Goal: Navigation & Orientation: Find specific page/section

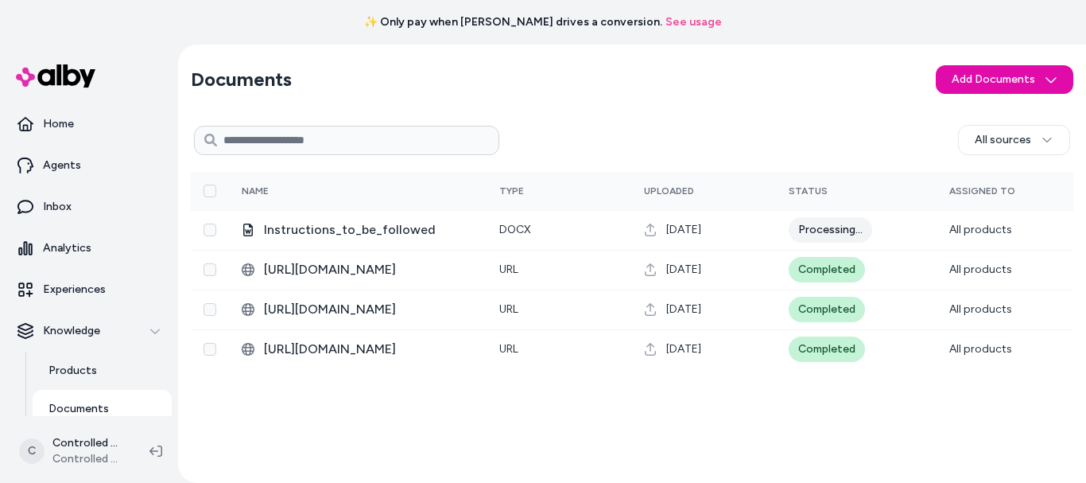
scroll to position [157, 0]
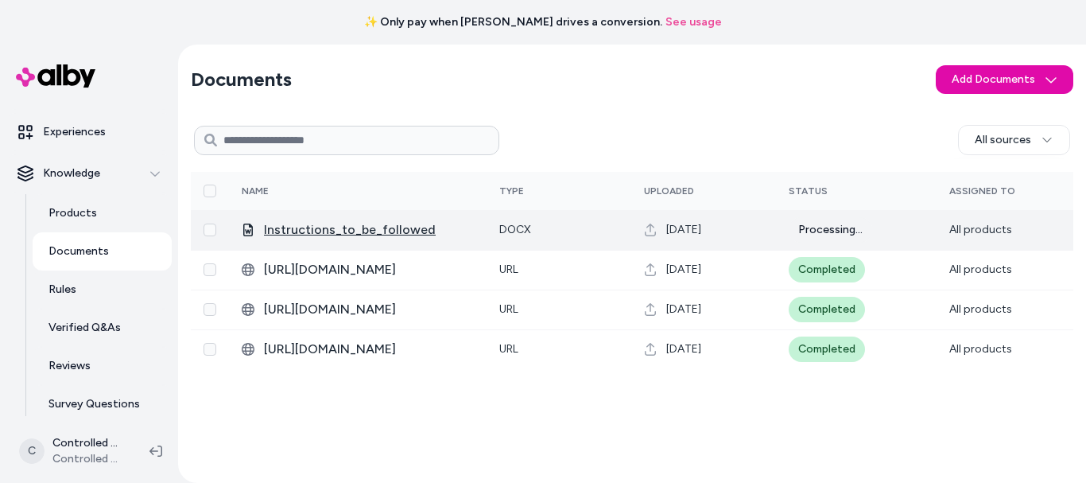
click at [355, 228] on span "Instructions_to_be_followed" at bounding box center [369, 229] width 210 height 19
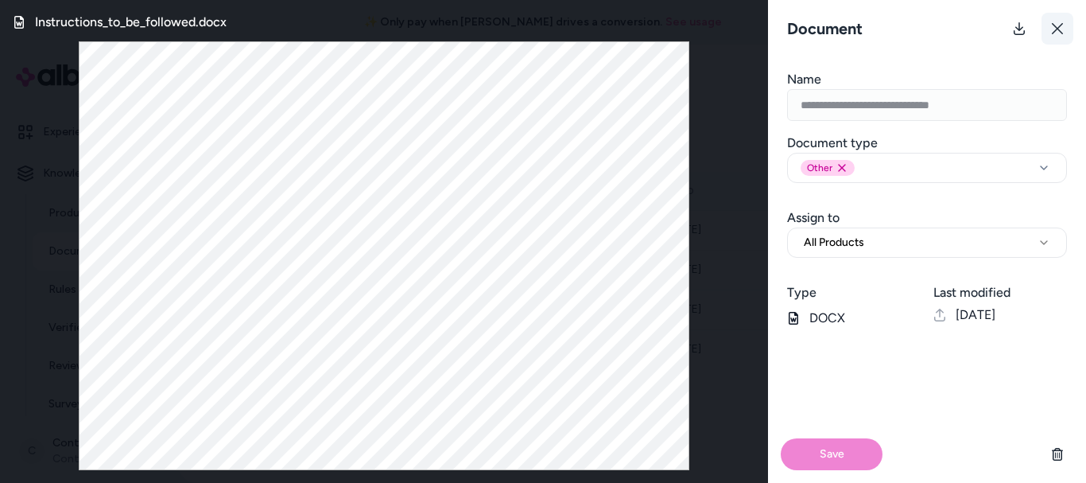
click at [1059, 23] on icon at bounding box center [1057, 28] width 13 height 13
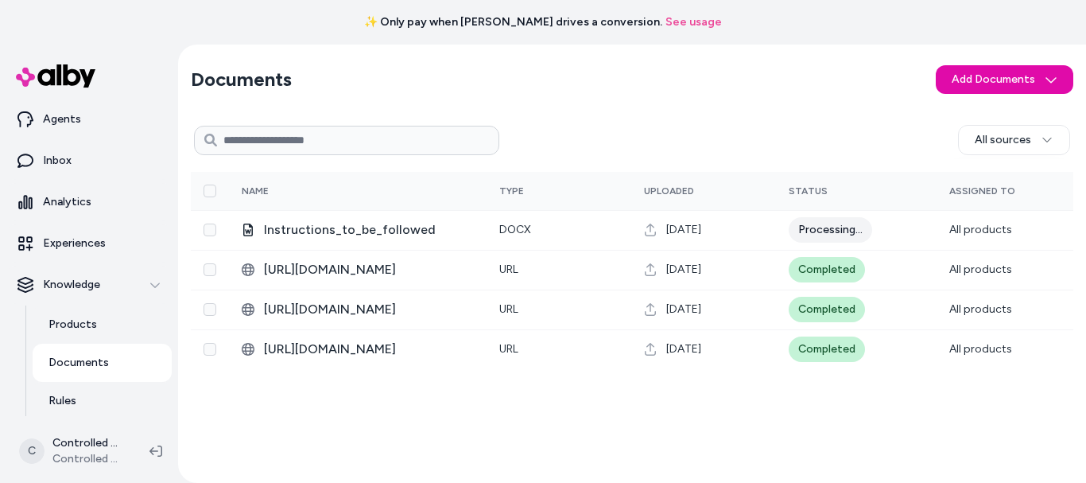
scroll to position [14, 0]
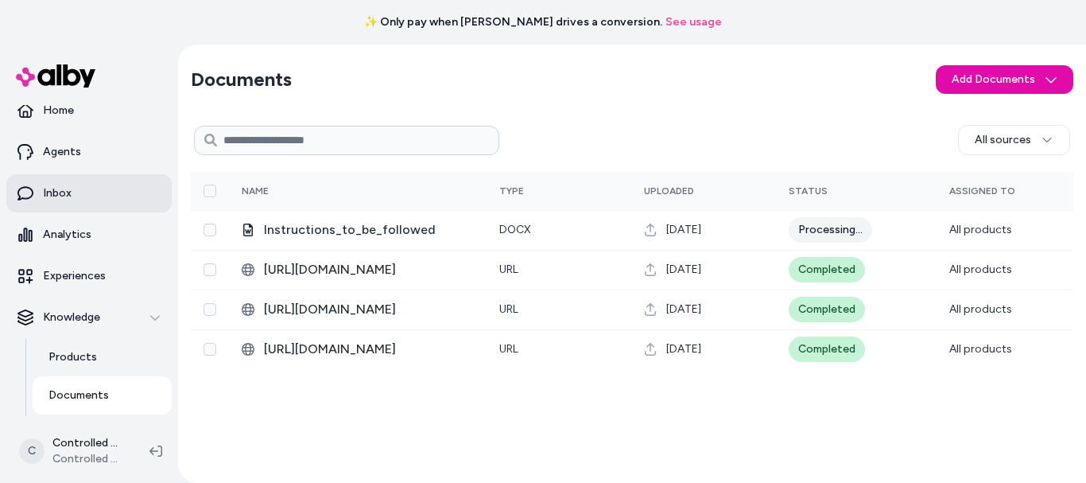
click at [91, 193] on link "Inbox" at bounding box center [88, 193] width 165 height 38
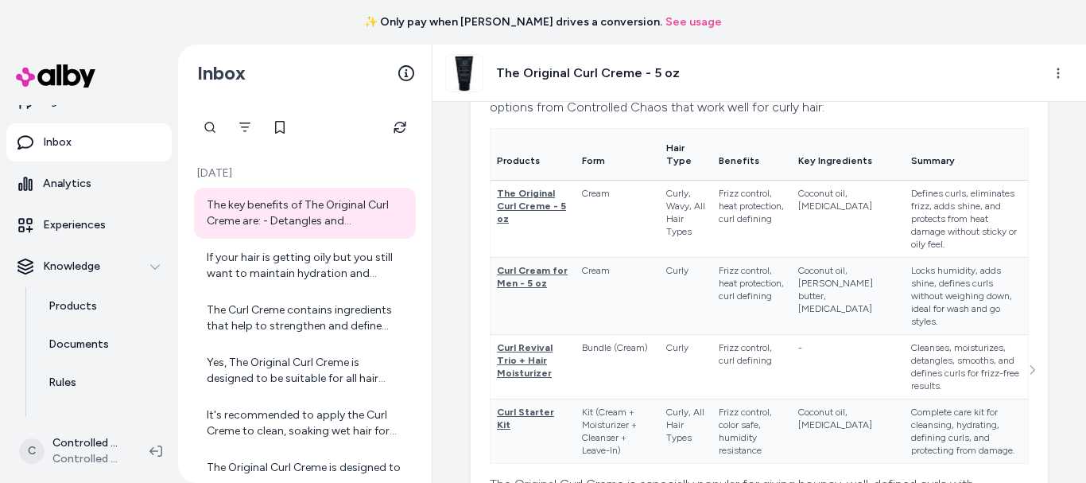
scroll to position [37, 0]
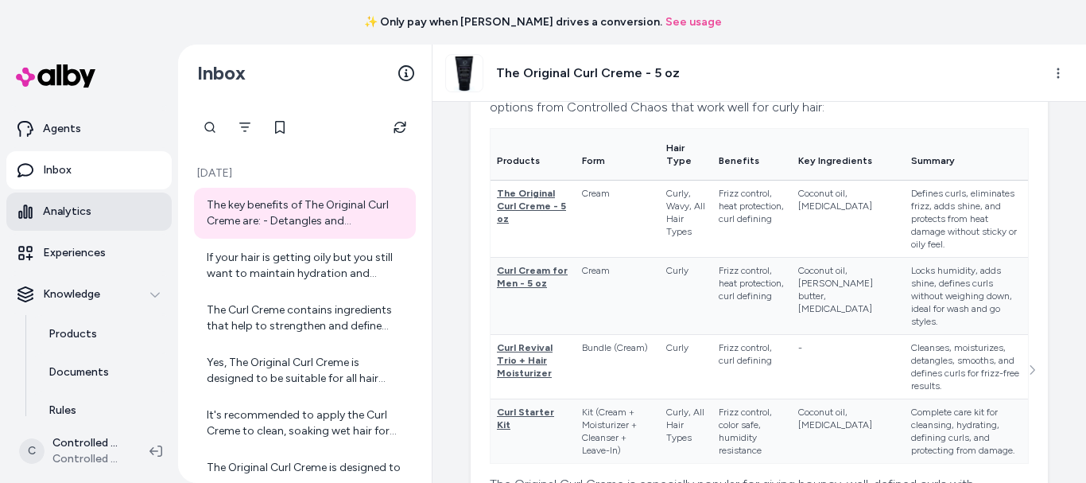
click at [106, 212] on link "Analytics" at bounding box center [88, 211] width 165 height 38
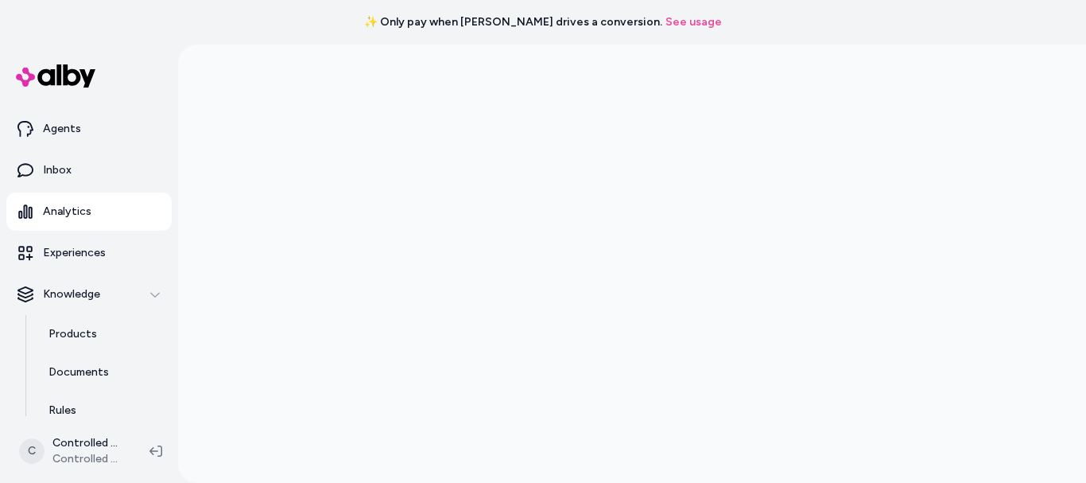
click at [91, 214] on link "Analytics" at bounding box center [88, 211] width 165 height 38
click at [93, 203] on link "Analytics" at bounding box center [88, 211] width 165 height 38
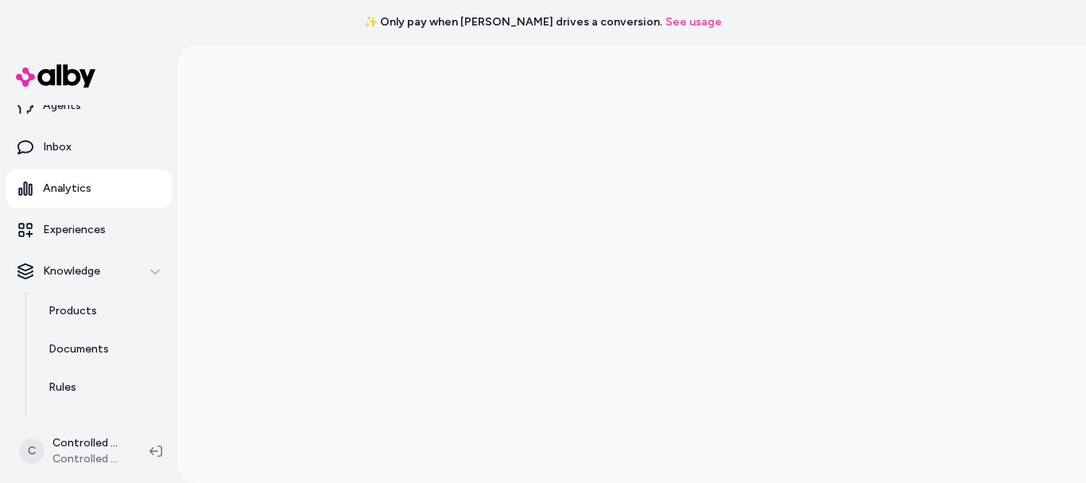
scroll to position [69, 0]
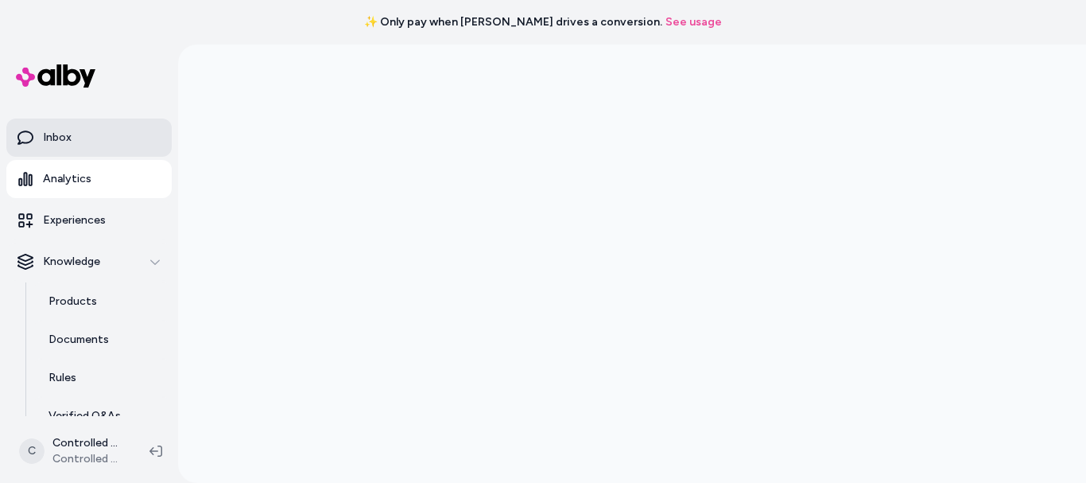
click at [84, 134] on link "Inbox" at bounding box center [88, 137] width 165 height 38
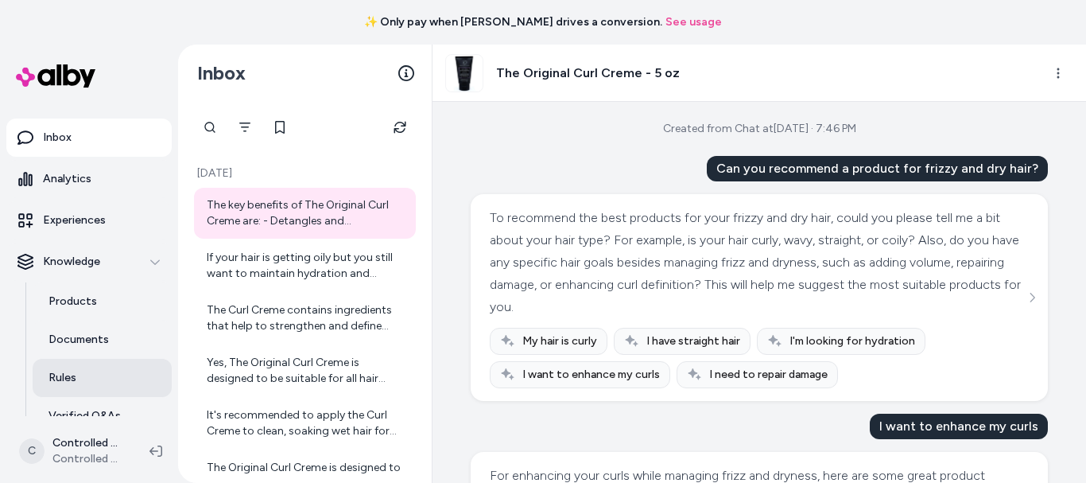
click at [93, 379] on link "Rules" at bounding box center [102, 378] width 139 height 38
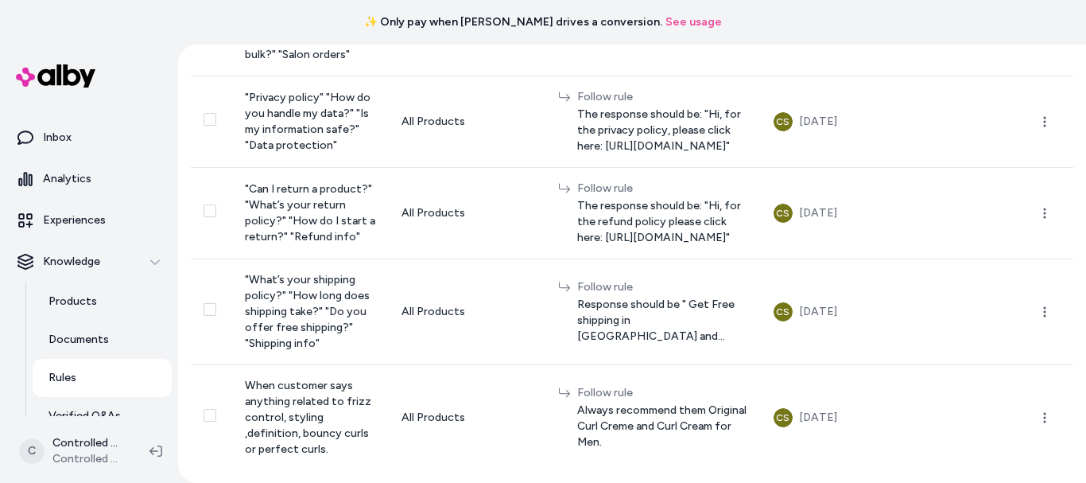
scroll to position [801, 0]
